Goal: Complete application form

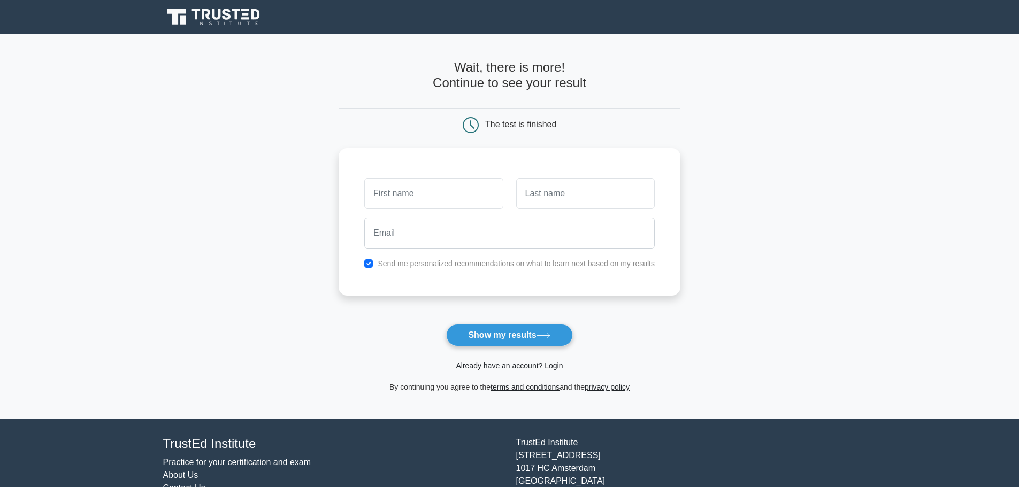
click at [418, 201] on input "text" at bounding box center [433, 193] width 139 height 31
click at [783, 185] on main "Wait, there is more! Continue to see your result The test is finished and the" at bounding box center [509, 226] width 1019 height 385
drag, startPoint x: 567, startPoint y: 121, endPoint x: 483, endPoint y: 130, distance: 85.0
click at [483, 130] on div "The test is finished" at bounding box center [510, 125] width 228 height 16
drag, startPoint x: 612, startPoint y: 135, endPoint x: 578, endPoint y: 131, distance: 34.0
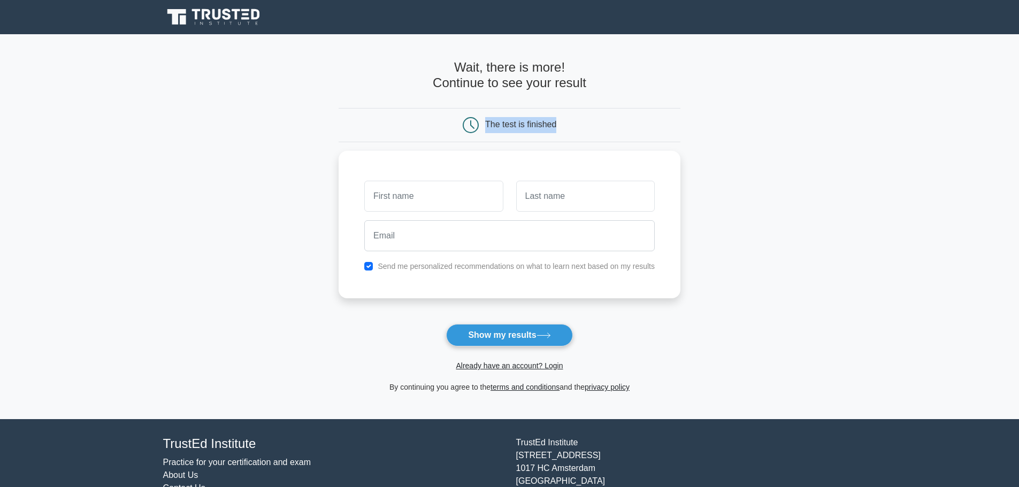
click at [611, 135] on div "The test is finished" at bounding box center [510, 125] width 342 height 34
click at [540, 123] on div "The test is finished" at bounding box center [520, 124] width 71 height 9
click at [511, 131] on div "The test is finished" at bounding box center [510, 125] width 228 height 16
drag, startPoint x: 517, startPoint y: 125, endPoint x: 562, endPoint y: 135, distance: 46.5
click at [562, 135] on div "The test is finished" at bounding box center [510, 125] width 342 height 34
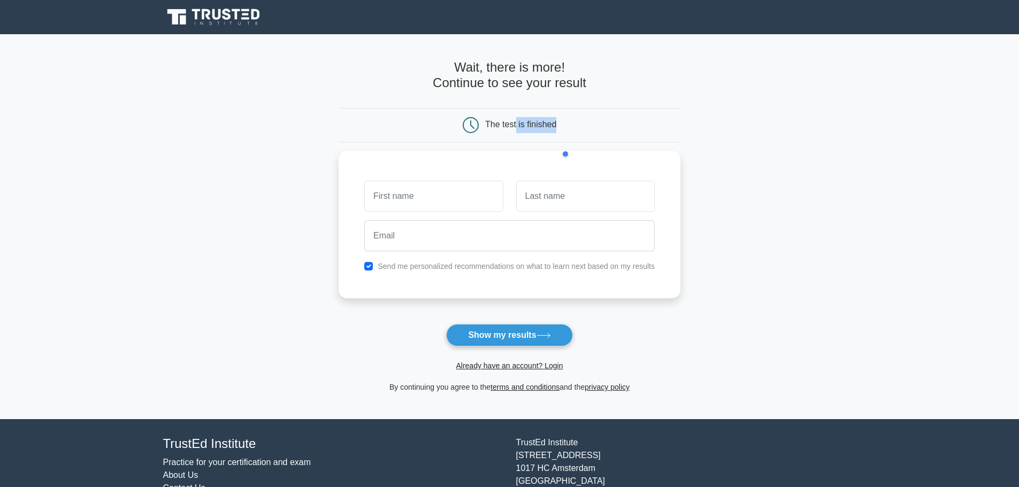
click at [601, 123] on div "The test is finished" at bounding box center [510, 125] width 228 height 16
drag, startPoint x: 521, startPoint y: 124, endPoint x: 502, endPoint y: 134, distance: 21.3
click at [502, 134] on div "The test is finished" at bounding box center [510, 125] width 342 height 34
click at [520, 120] on div "The test is finished" at bounding box center [520, 124] width 71 height 9
drag, startPoint x: 520, startPoint y: 119, endPoint x: 478, endPoint y: 134, distance: 44.5
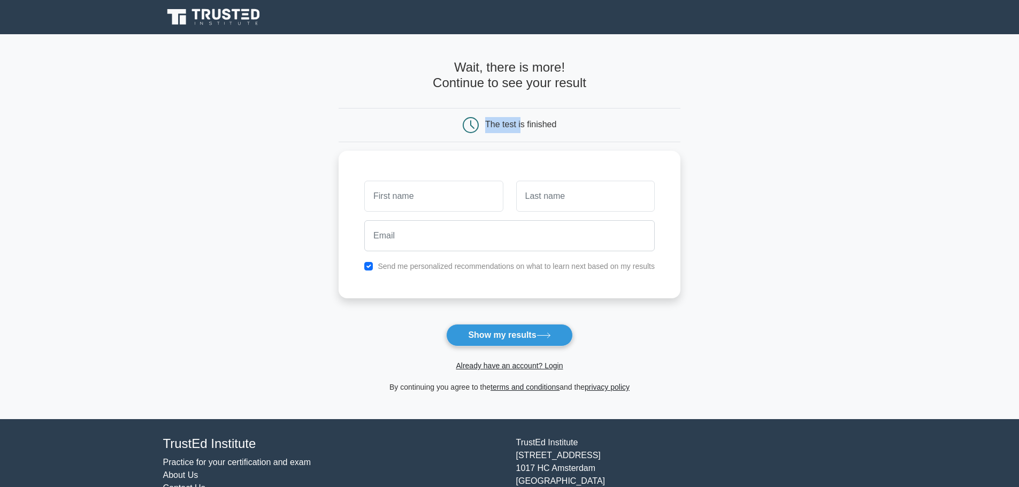
click at [479, 134] on div "The test is finished" at bounding box center [510, 125] width 342 height 34
click at [677, 145] on form "Wait, there is more! Continue to see your result The test is finished and the" at bounding box center [510, 227] width 342 height 334
drag, startPoint x: 583, startPoint y: 265, endPoint x: 633, endPoint y: 327, distance: 79.9
click at [632, 323] on form "Wait, there is more! Continue to see your result The test is finished and the" at bounding box center [510, 227] width 342 height 334
click at [708, 302] on main "Wait, there is more! Continue to see your result The test is finished and the" at bounding box center [509, 226] width 1019 height 385
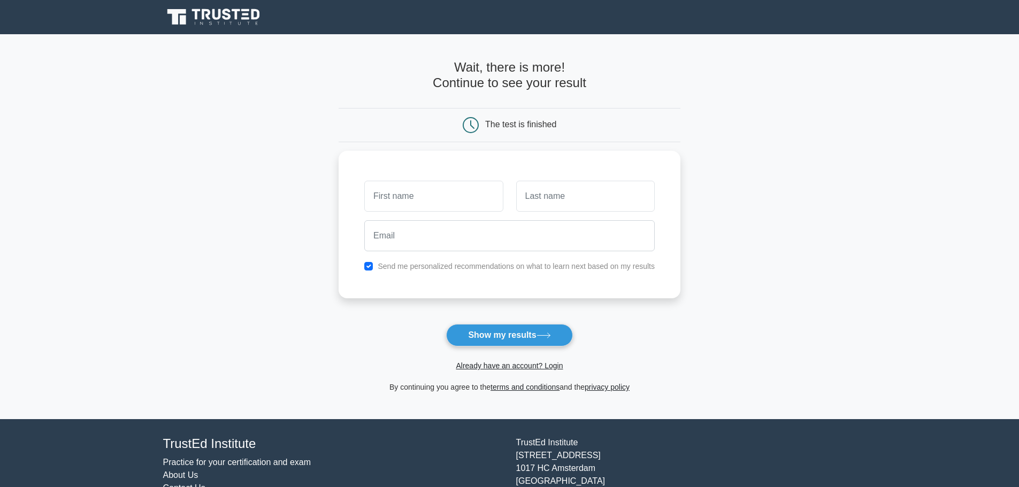
click at [984, 419] on main "Wait, there is more! Continue to see your result The test is finished and the" at bounding box center [509, 226] width 1019 height 385
